Goal: Information Seeking & Learning: Learn about a topic

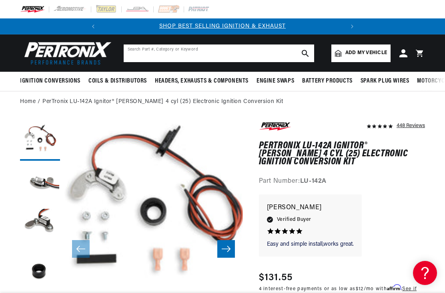
click at [251, 61] on input "text" at bounding box center [219, 53] width 191 height 18
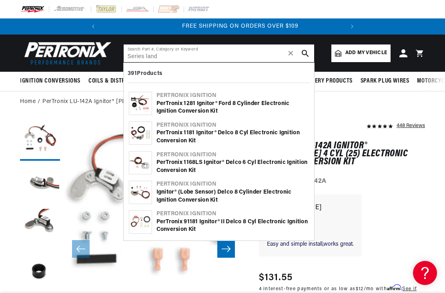
scroll to position [0, 243]
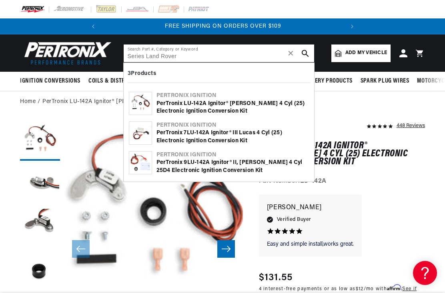
type input "Series Land Rover"
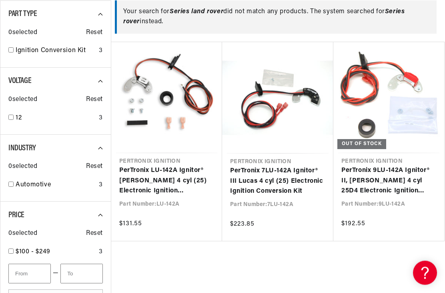
scroll to position [151, 0]
click at [139, 178] on link "PerTronix LU-142A Ignitor® [PERSON_NAME] 4 cyl (25) Electronic Ignition Convers…" at bounding box center [166, 180] width 95 height 31
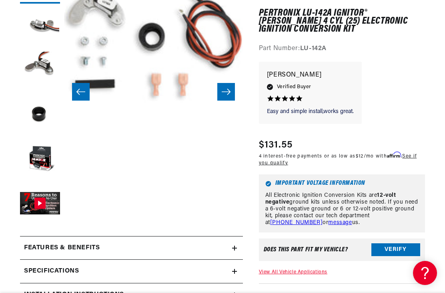
click at [86, 214] on slider-component "Skip to product information Open media 1 in modal Open media 2 in modal Open me…" at bounding box center [153, 92] width 179 height 256
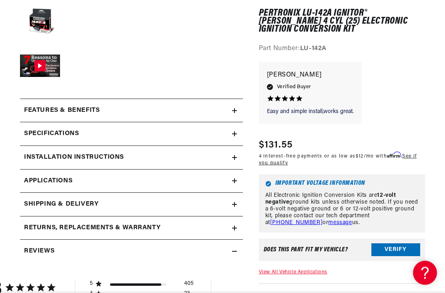
click at [32, 159] on h2 "Installation instructions" at bounding box center [74, 158] width 100 height 10
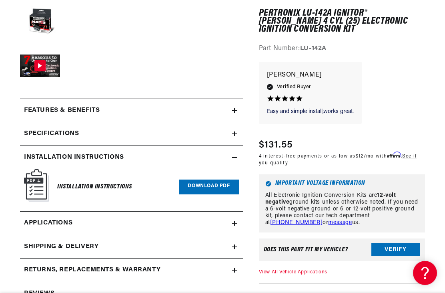
click at [193, 186] on link "Download PDF" at bounding box center [209, 186] width 60 height 15
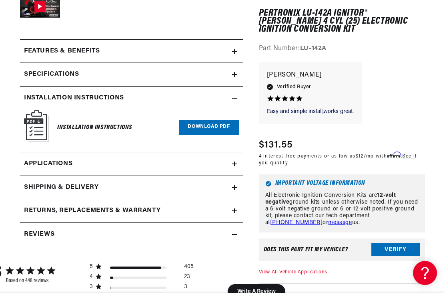
scroll to position [373, 0]
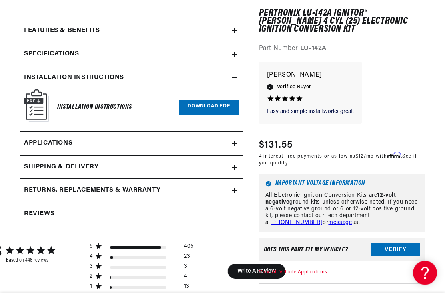
click at [35, 142] on span "Applications" at bounding box center [48, 144] width 48 height 10
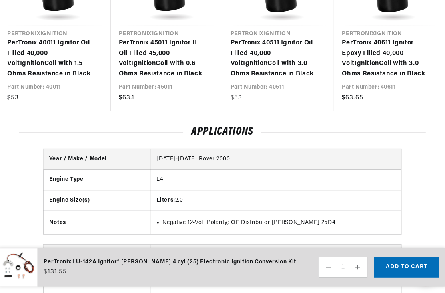
click at [318, 79] on link "PerTronix 40511 Ignitor Oil Filled 40,000 Volt Ignition Coil with 3.0 Ohms Resi…" at bounding box center [274, 58] width 87 height 41
